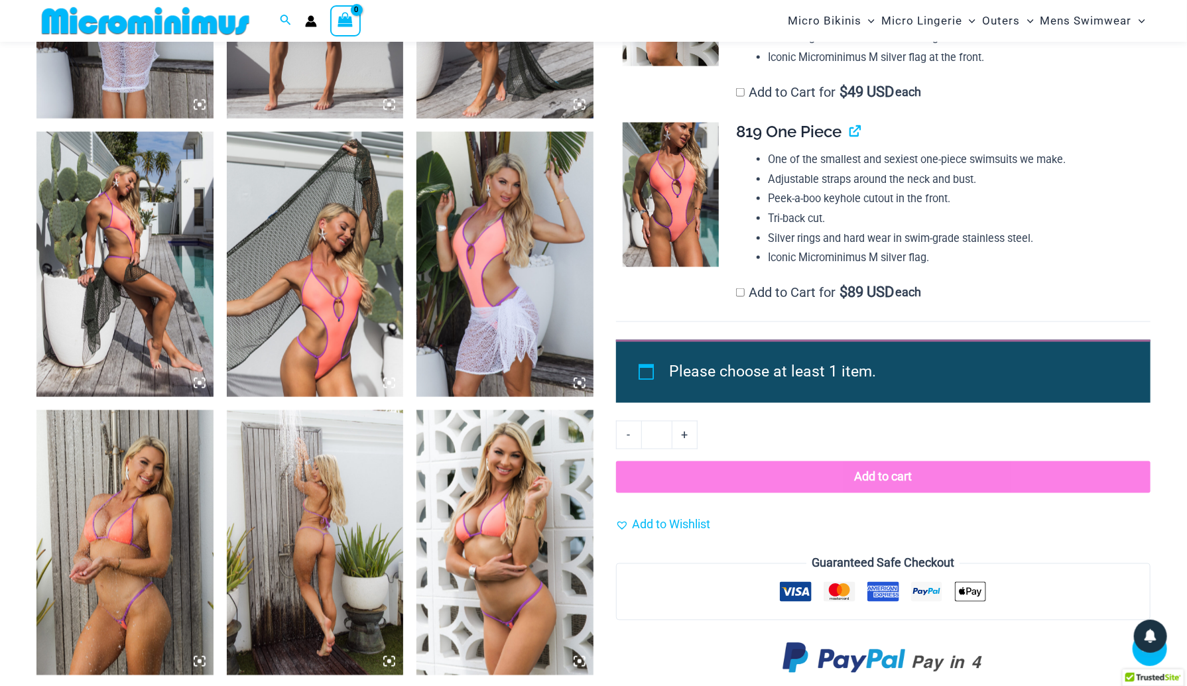
scroll to position [1381, 0]
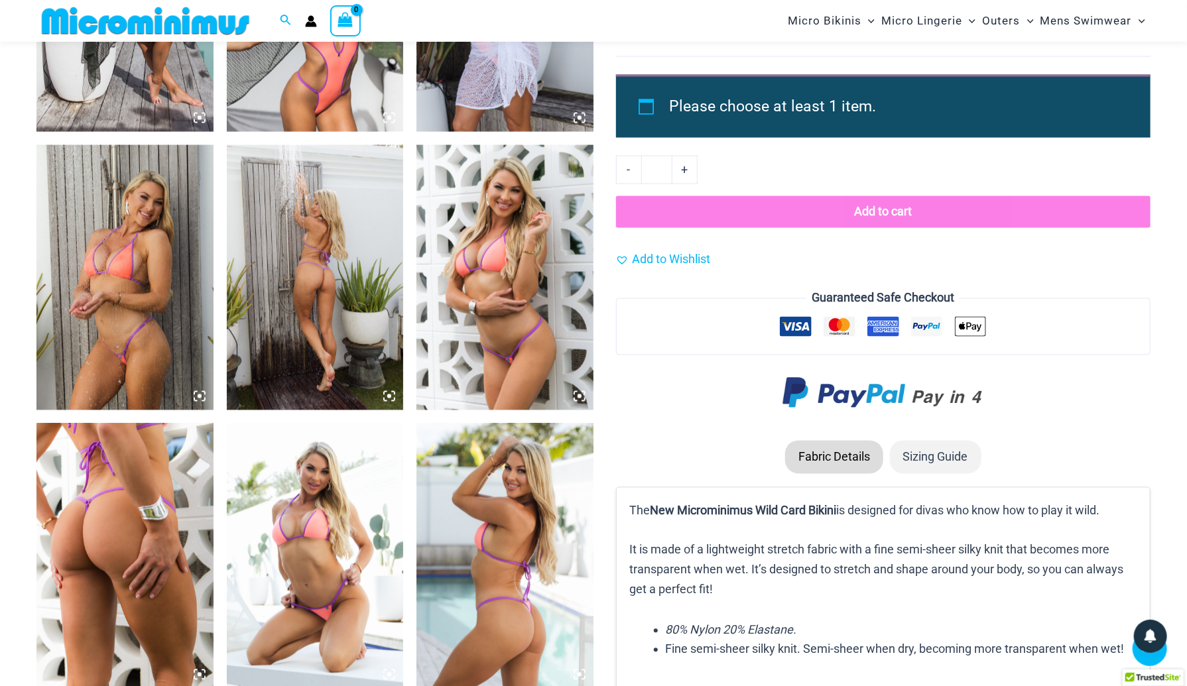
click at [286, 323] on img at bounding box center [315, 277] width 177 height 265
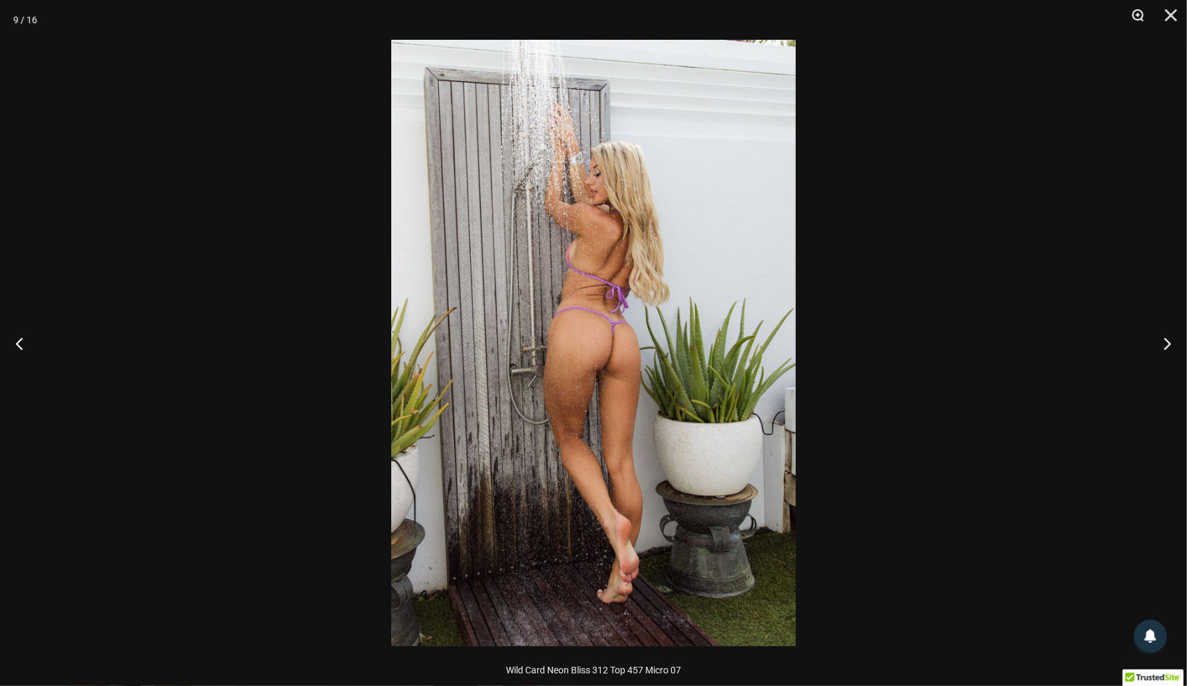
click at [1136, 11] on button "Zoom" at bounding box center [1133, 20] width 33 height 40
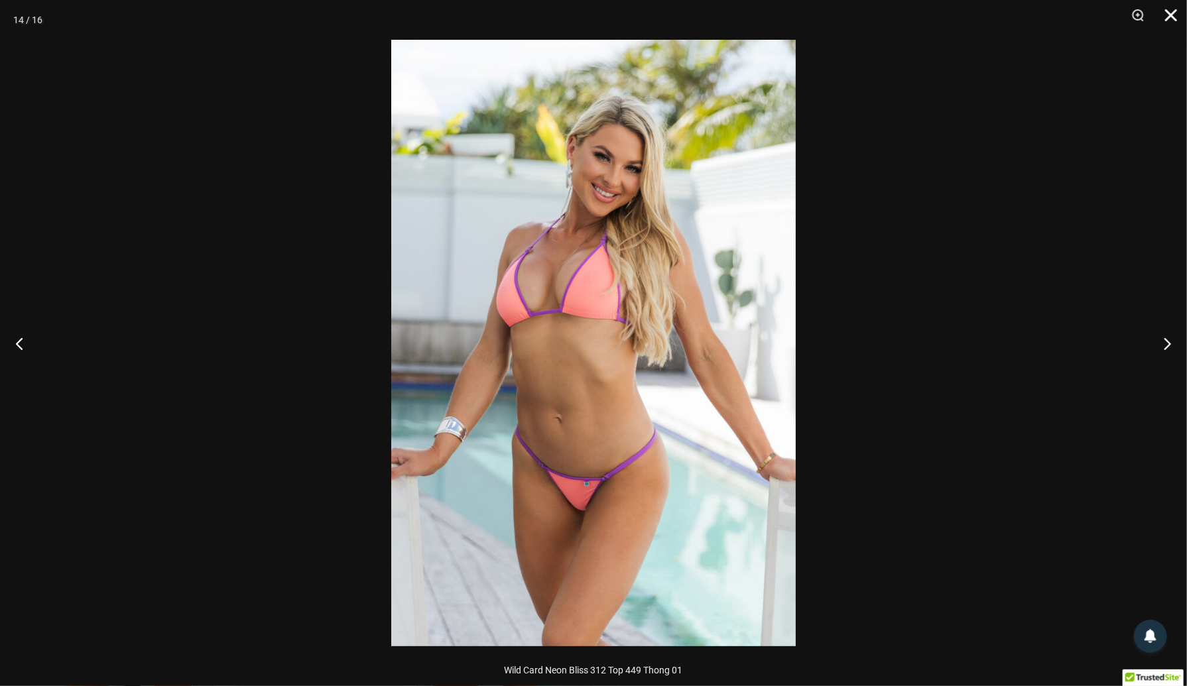
click at [1164, 16] on button "Close" at bounding box center [1166, 20] width 33 height 40
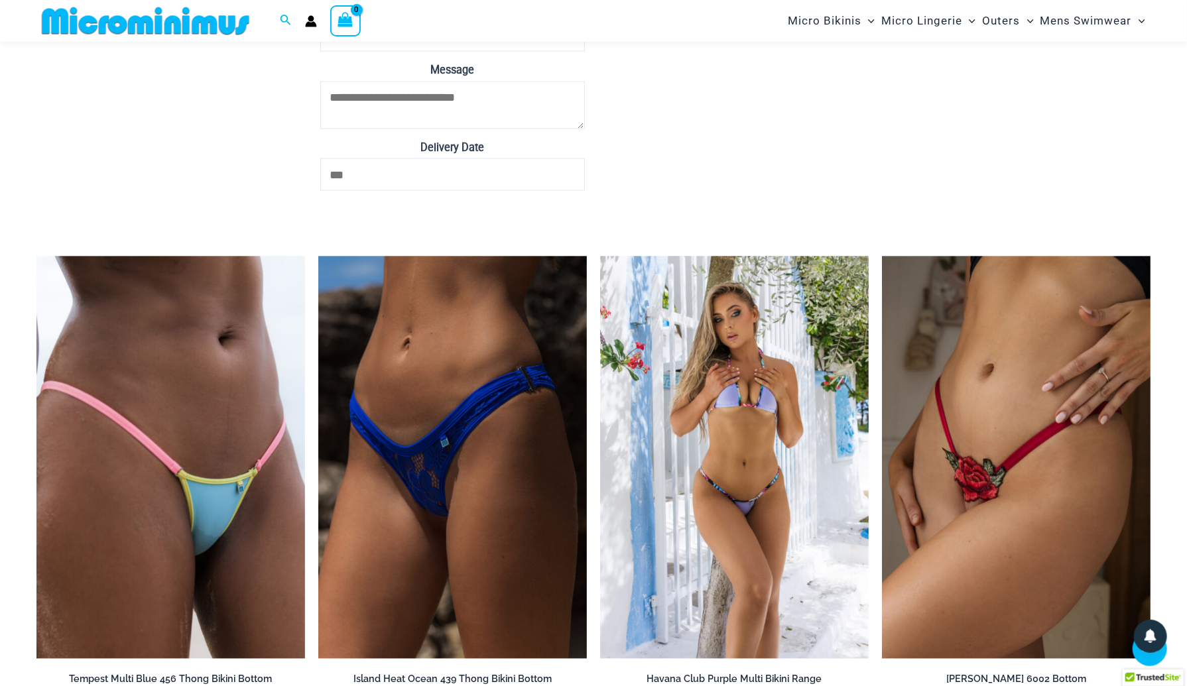
scroll to position [4034, 0]
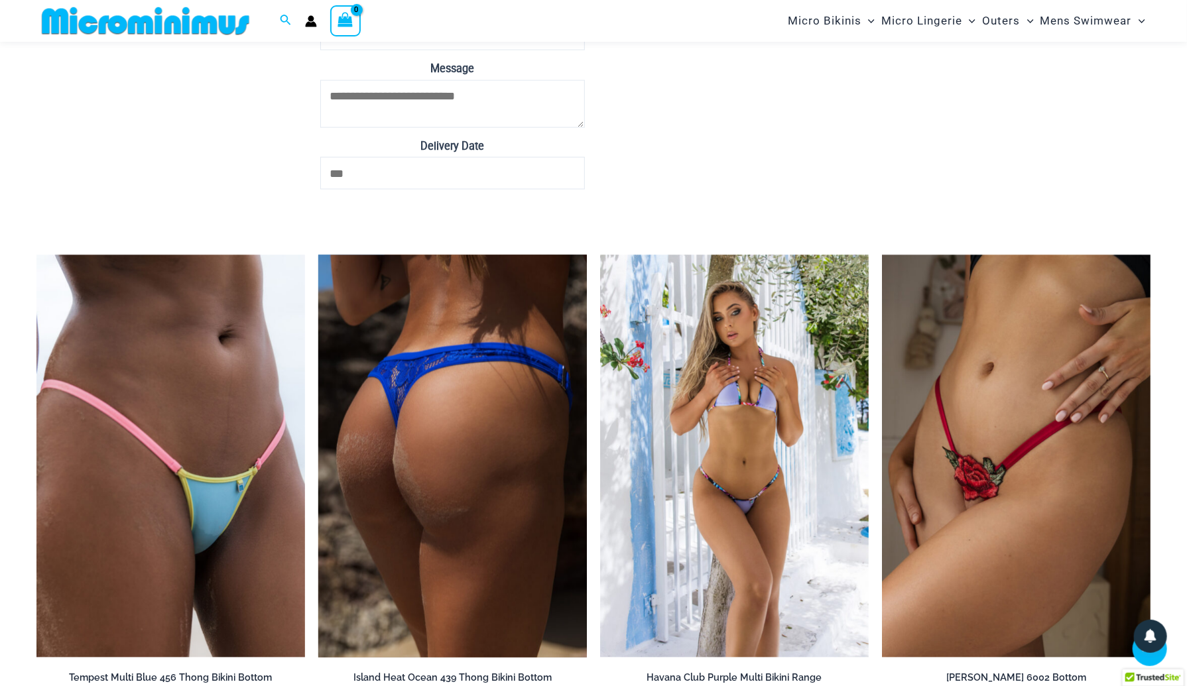
click at [467, 389] on img at bounding box center [452, 456] width 269 height 403
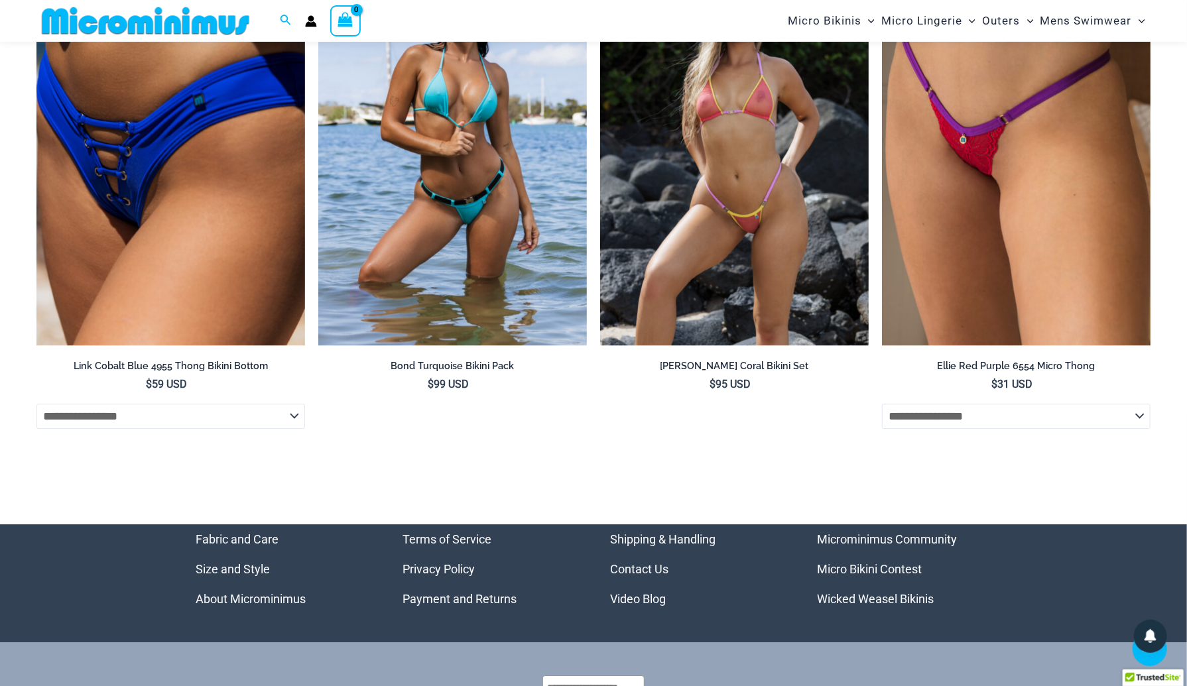
scroll to position [5289, 0]
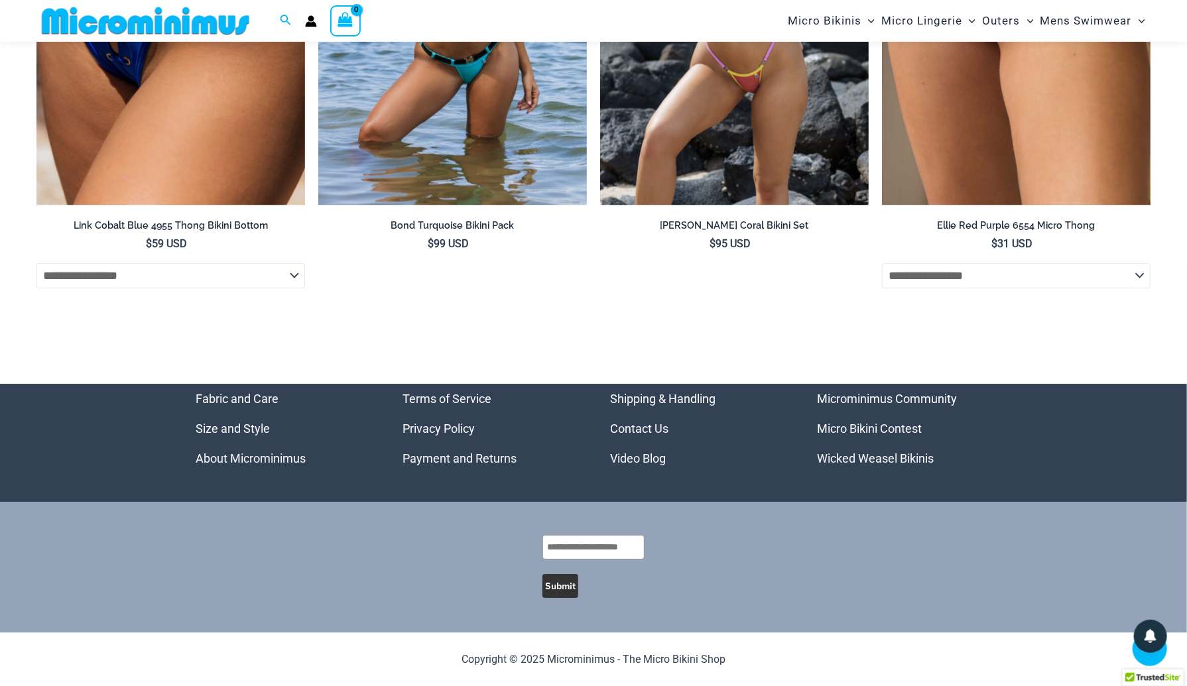
click at [914, 398] on link "Microminimus Community" at bounding box center [888, 399] width 140 height 14
